Goal: Transaction & Acquisition: Purchase product/service

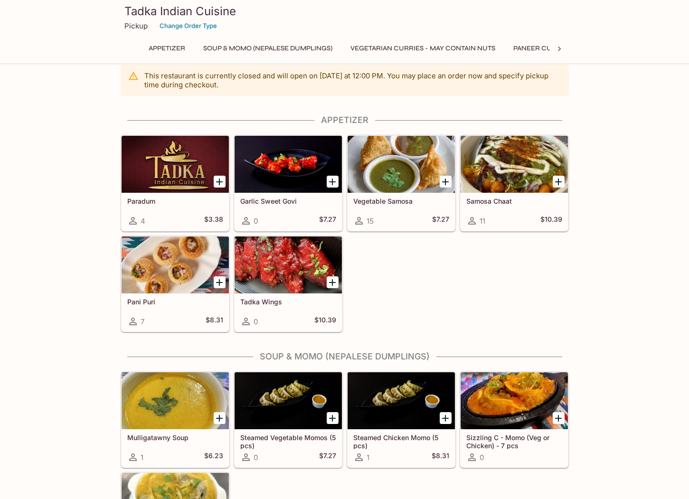
scroll to position [16, 0]
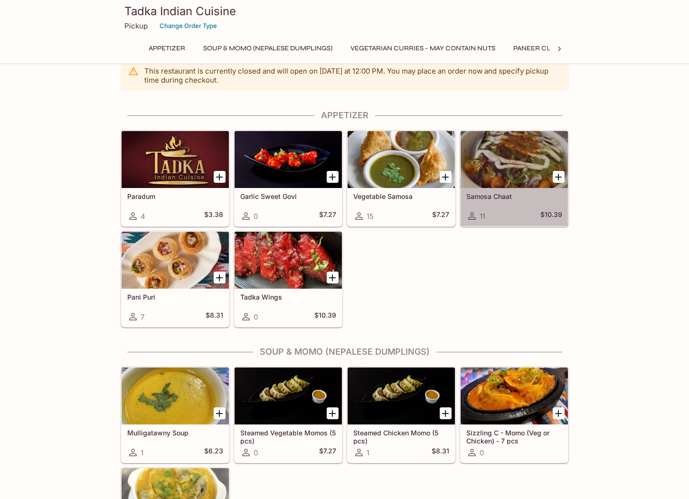
click at [515, 193] on h5 "Samosa Chaat" at bounding box center [515, 196] width 96 height 8
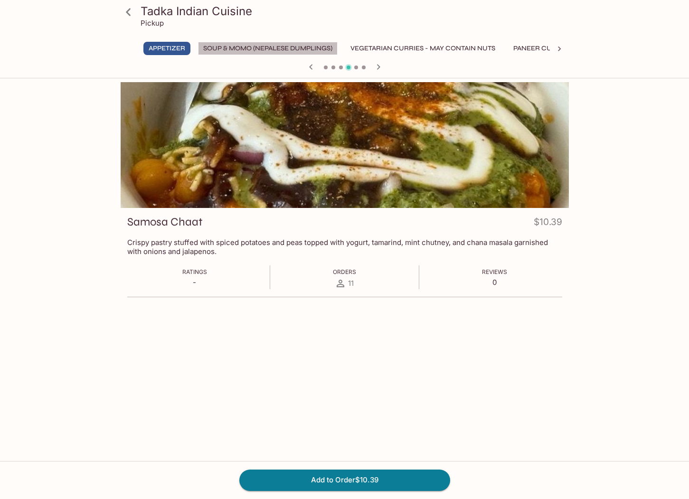
click at [263, 48] on button "Soup & Momo (Nepalese Dumplings)" at bounding box center [268, 48] width 140 height 13
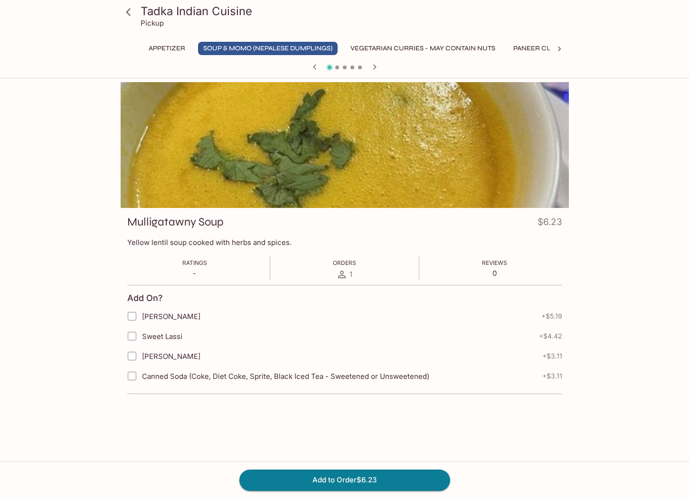
click at [390, 46] on button "Vegetarian Curries - may contain nuts" at bounding box center [422, 48] width 155 height 13
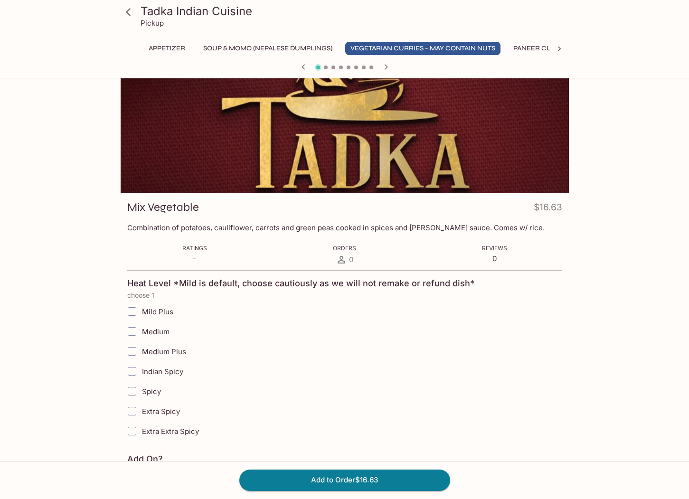
scroll to position [20, 0]
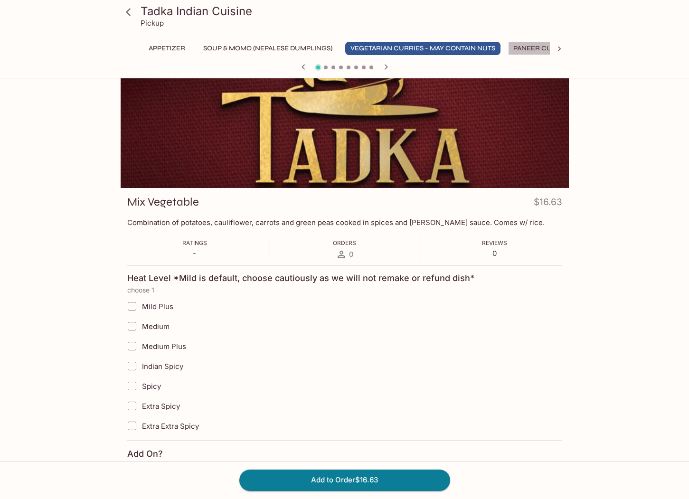
click at [538, 47] on button "Paneer Curries" at bounding box center [542, 48] width 68 height 13
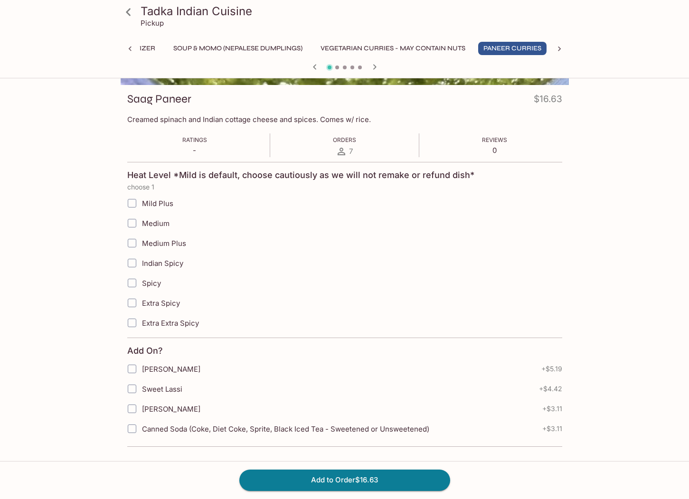
scroll to position [123, 0]
click at [560, 47] on icon at bounding box center [560, 49] width 10 height 10
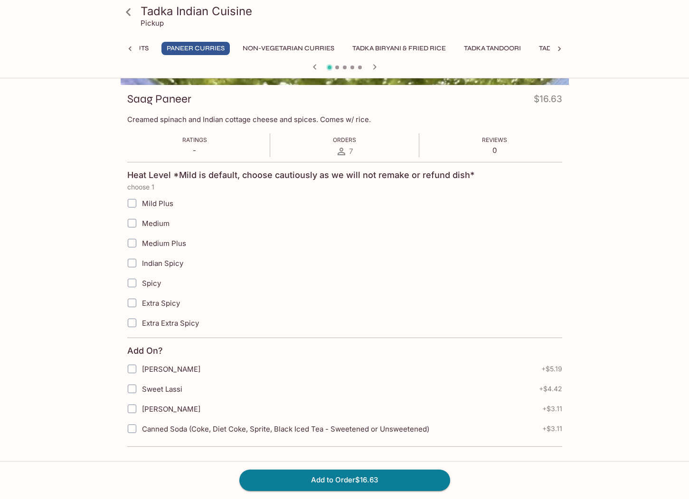
scroll to position [0, 440]
click at [127, 10] on icon at bounding box center [128, 12] width 17 height 17
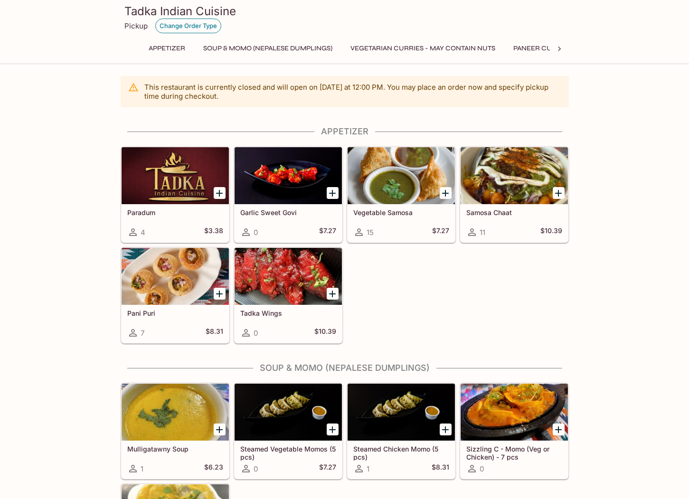
click at [187, 27] on button "Change Order Type" at bounding box center [188, 26] width 66 height 15
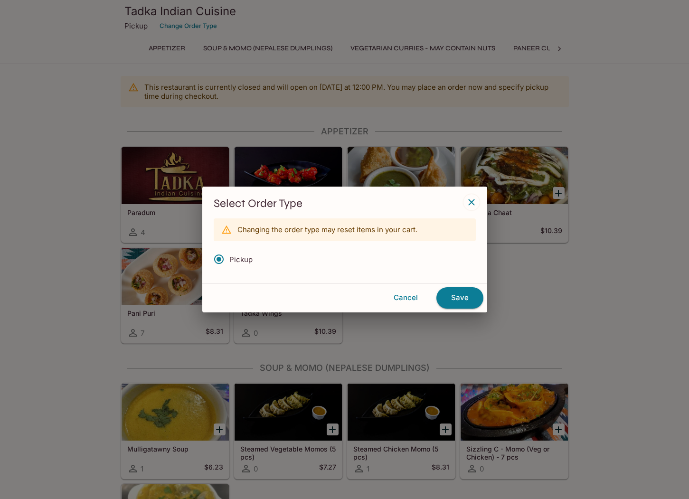
click at [473, 201] on icon "button" at bounding box center [471, 203] width 6 height 6
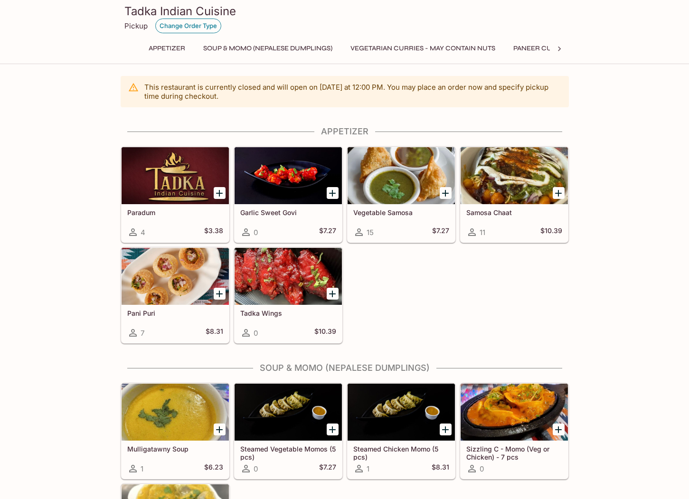
scroll to position [82, 0]
